Goal: Information Seeking & Learning: Learn about a topic

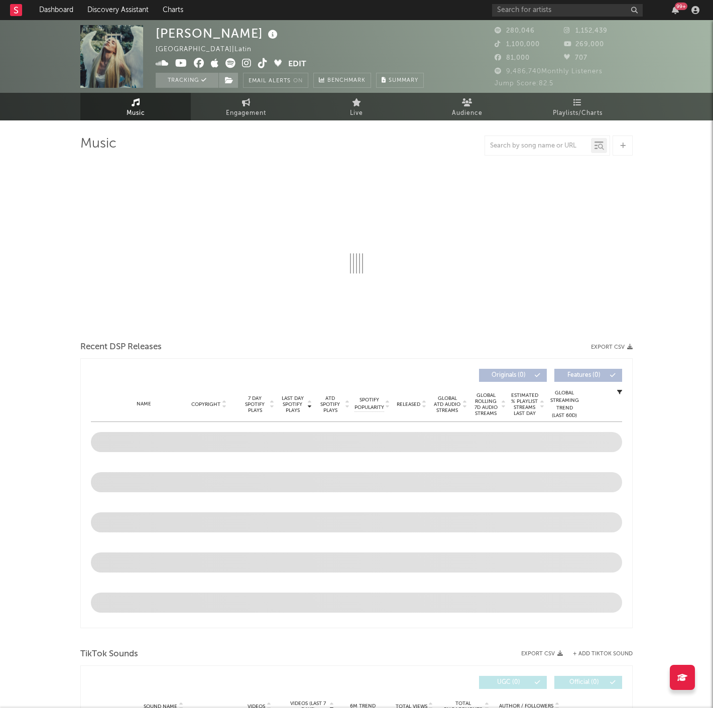
select select "6m"
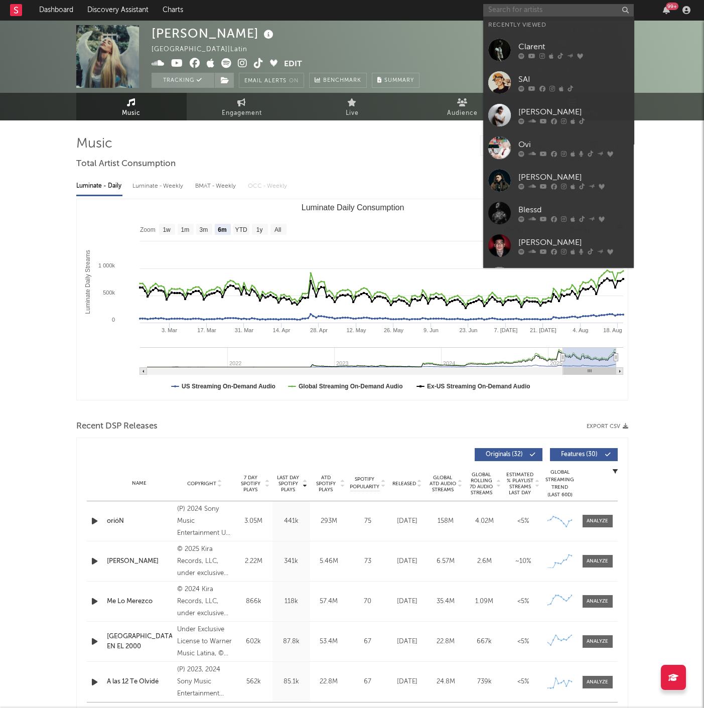
click at [558, 14] on input "text" at bounding box center [558, 10] width 151 height 13
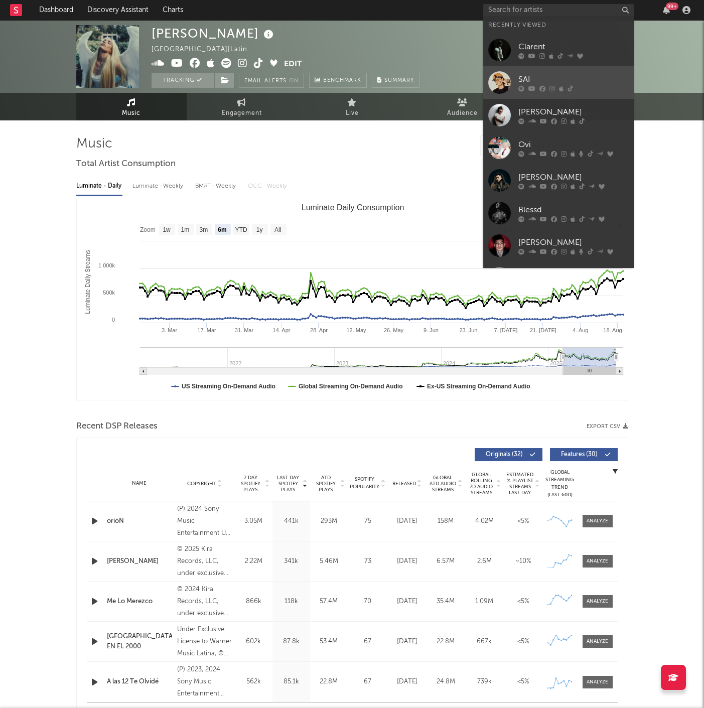
click at [542, 74] on div "SAI" at bounding box center [574, 80] width 110 height 12
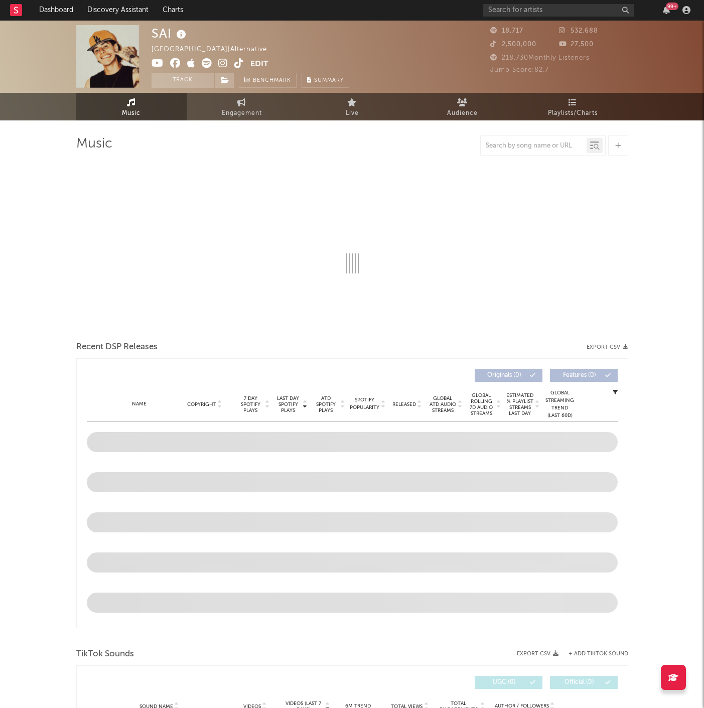
select select "6m"
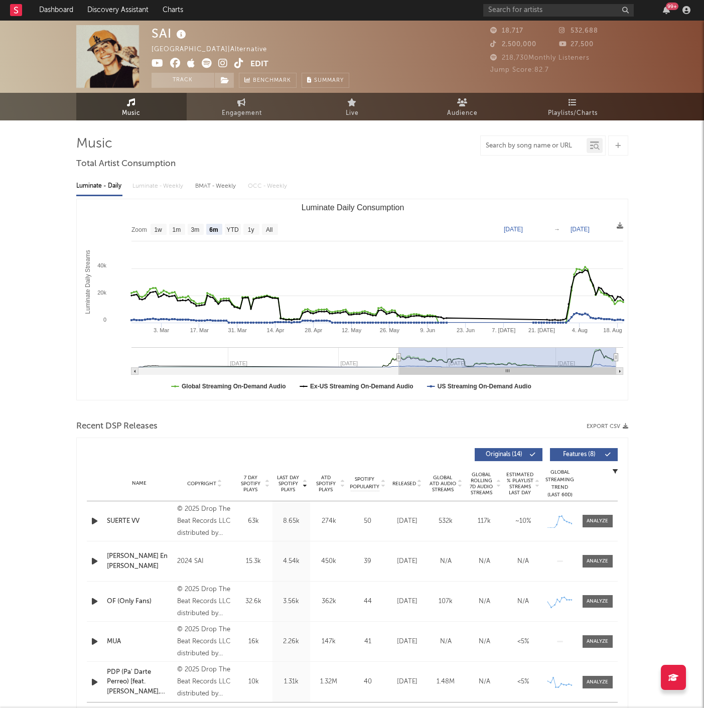
click at [538, 147] on input "text" at bounding box center [534, 146] width 106 height 8
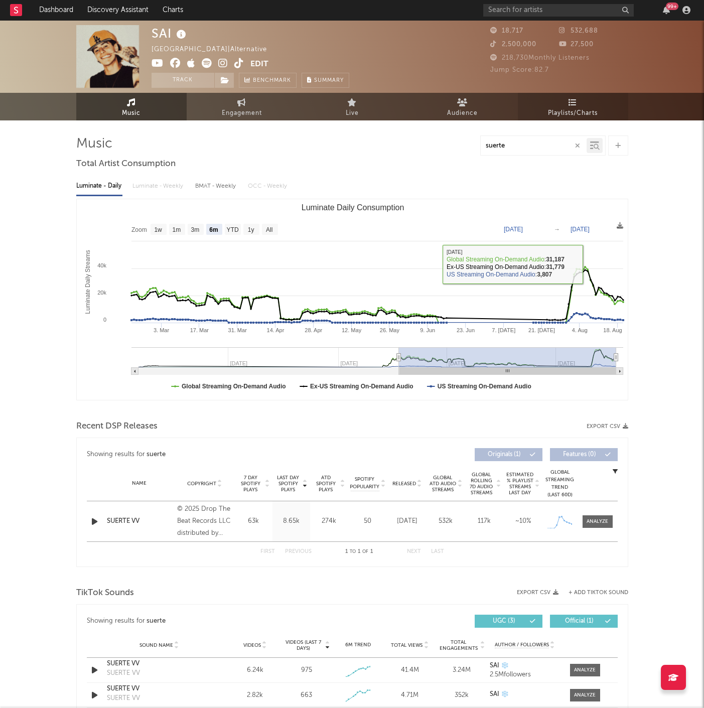
type input "suerte"
click at [559, 102] on link "Playlists/Charts" at bounding box center [573, 107] width 110 height 28
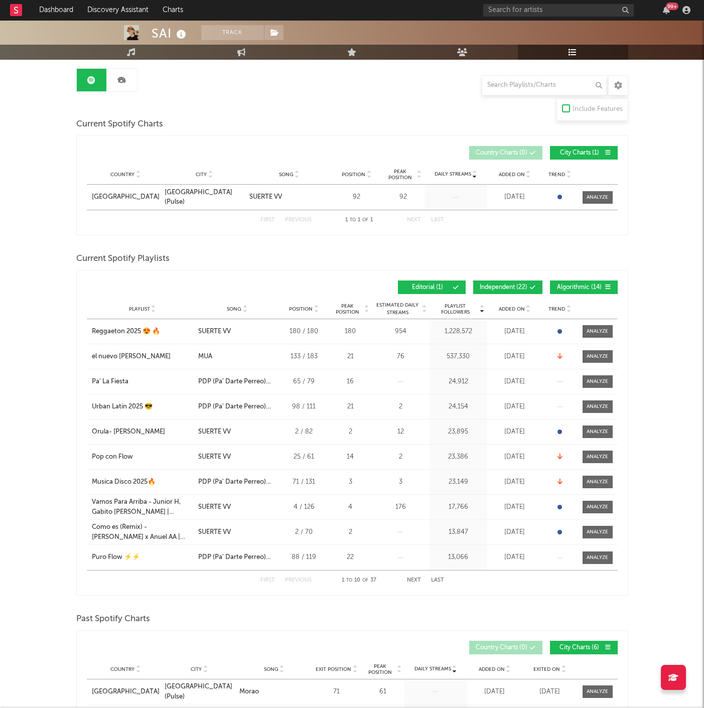
scroll to position [111, 0]
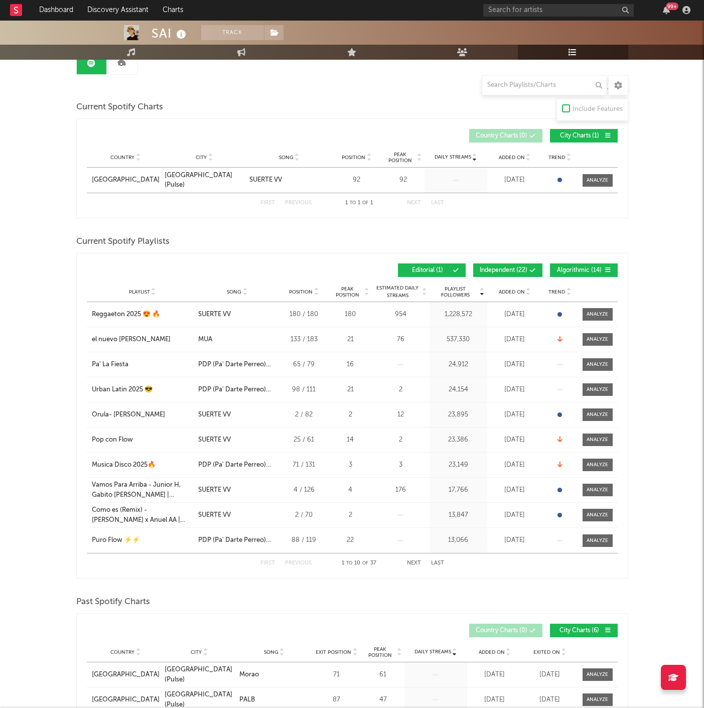
click at [527, 274] on button "Independent ( 22 )" at bounding box center [507, 271] width 69 height 14
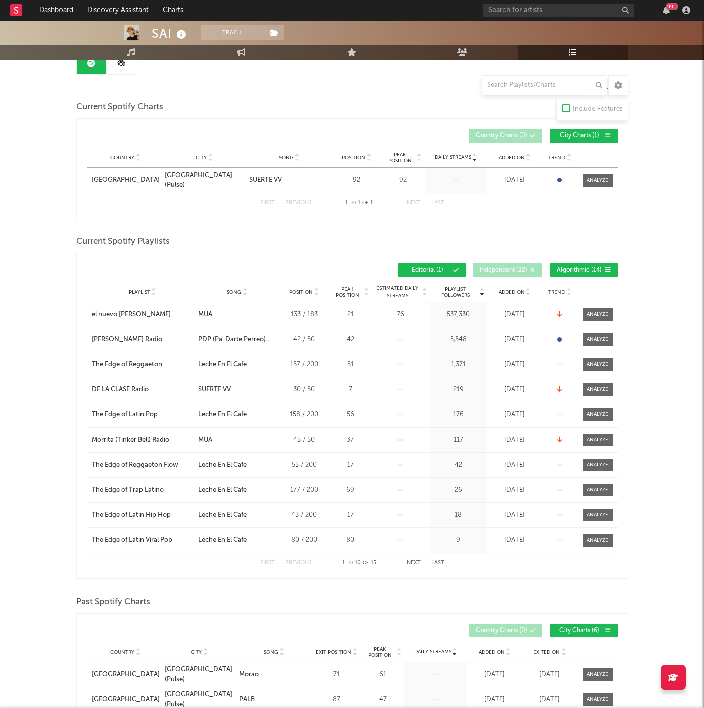
click at [582, 271] on span "Algorithmic ( 14 )" at bounding box center [580, 271] width 46 height 6
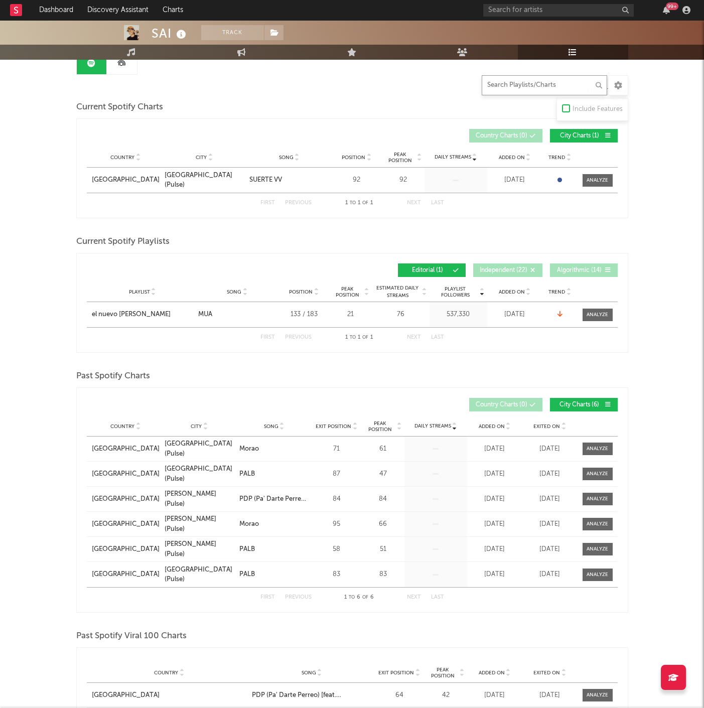
click at [500, 82] on input "text" at bounding box center [545, 85] width 126 height 20
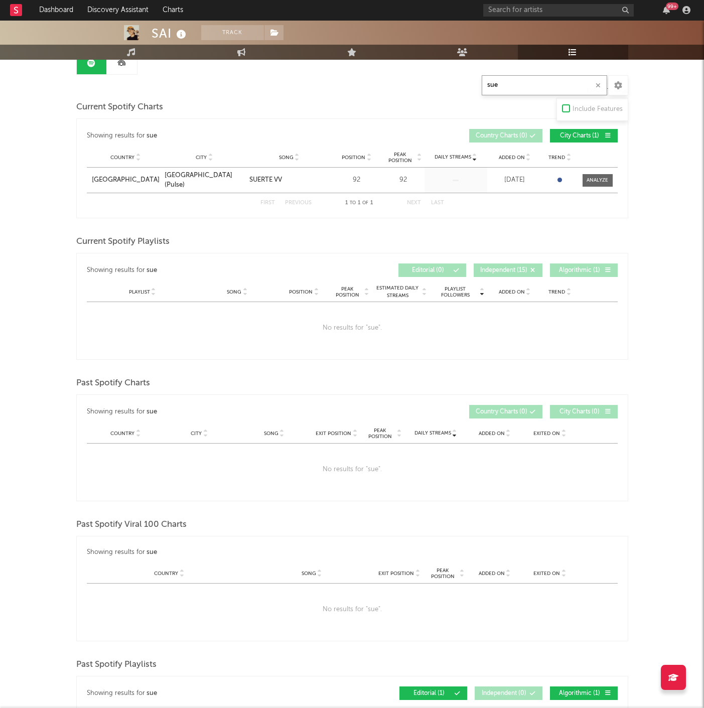
type input "sue"
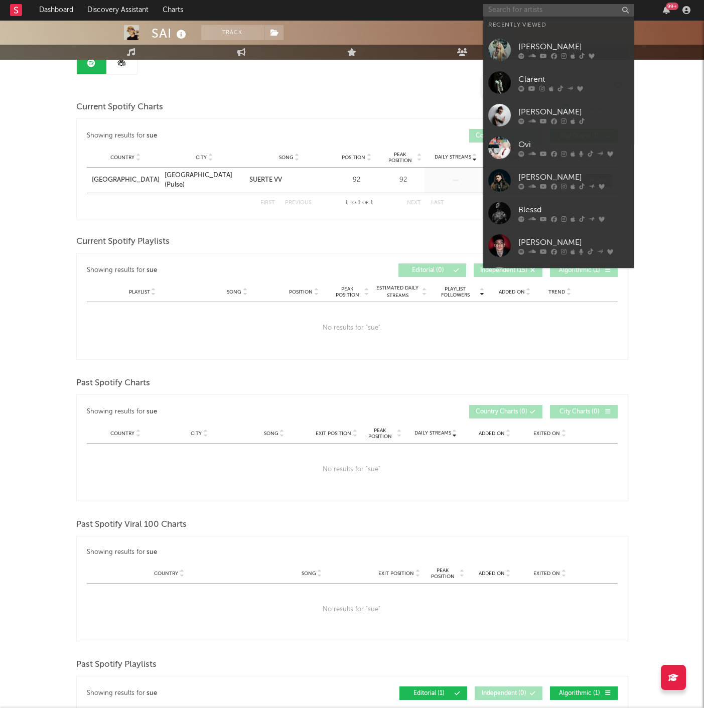
click at [496, 13] on input "text" at bounding box center [558, 10] width 151 height 13
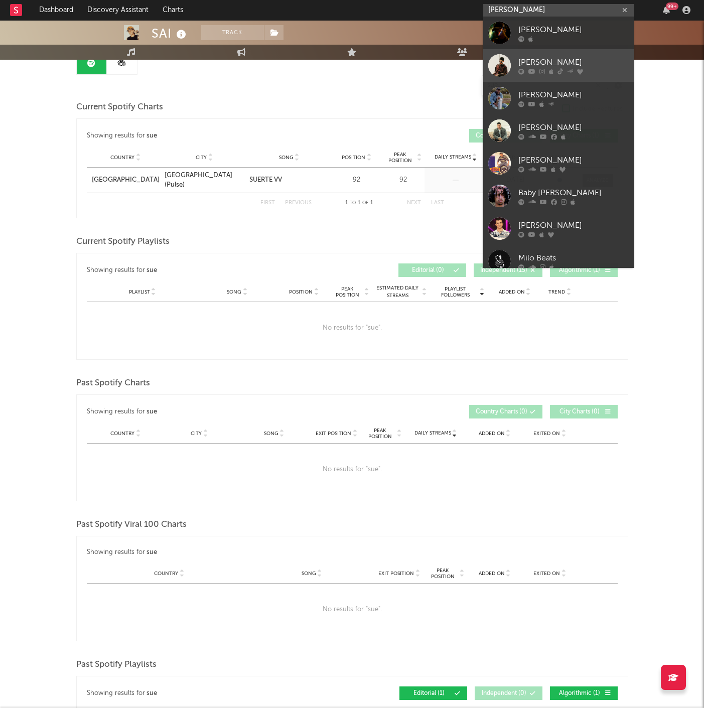
type input "[PERSON_NAME]"
click at [585, 56] on link "[PERSON_NAME]" at bounding box center [558, 65] width 151 height 33
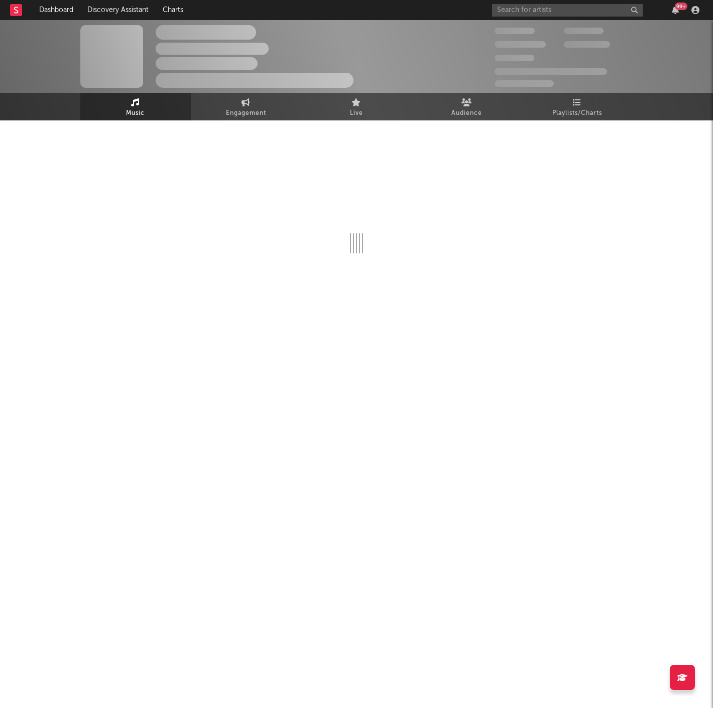
select select "6m"
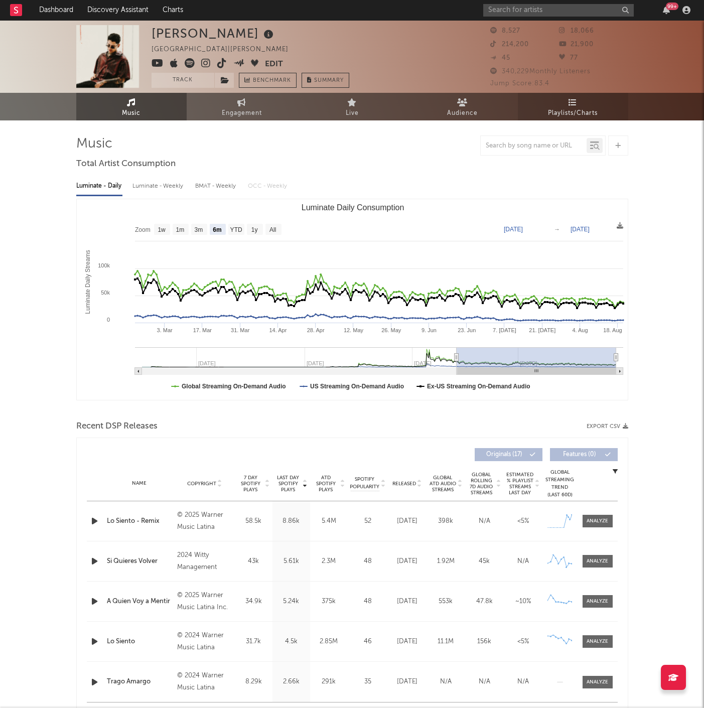
click at [572, 105] on icon at bounding box center [573, 102] width 9 height 8
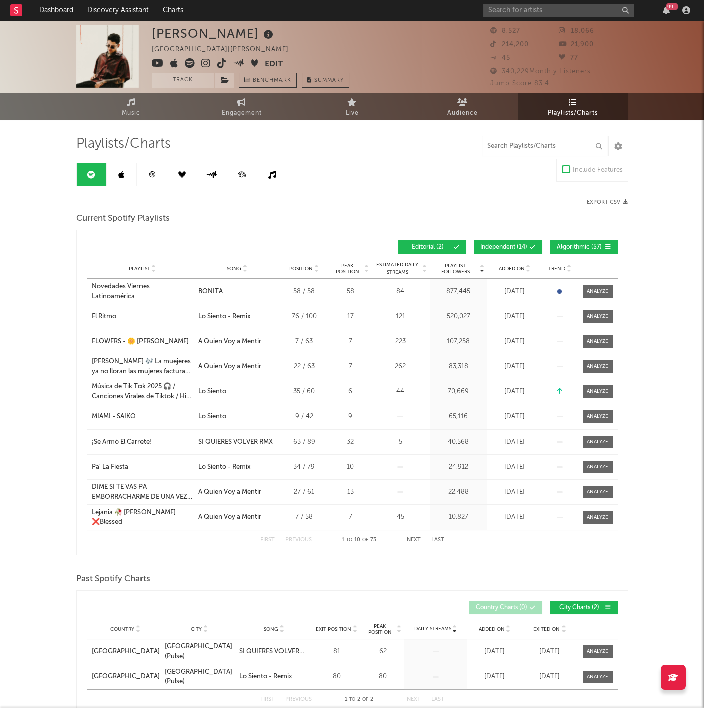
click at [528, 146] on input "text" at bounding box center [545, 146] width 126 height 20
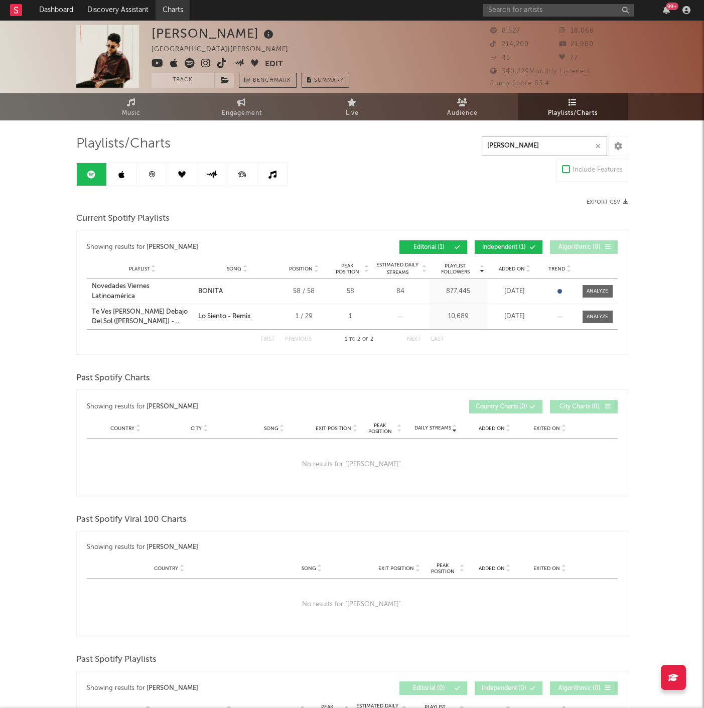
type input "[PERSON_NAME]"
